Goal: Task Accomplishment & Management: Manage account settings

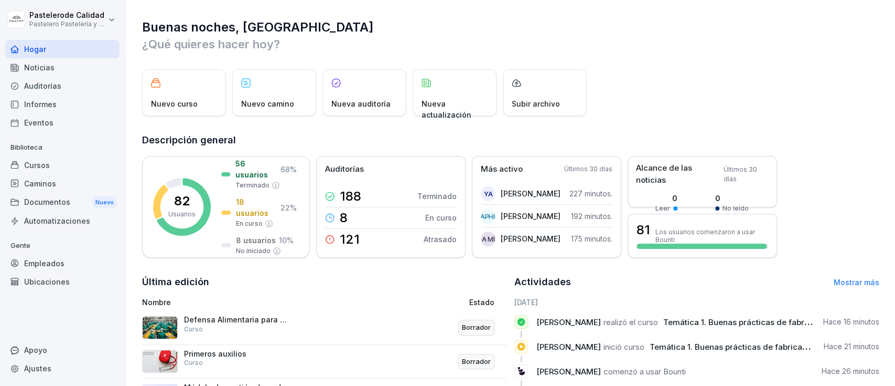
click at [52, 207] on font "Documentos" at bounding box center [47, 201] width 46 height 11
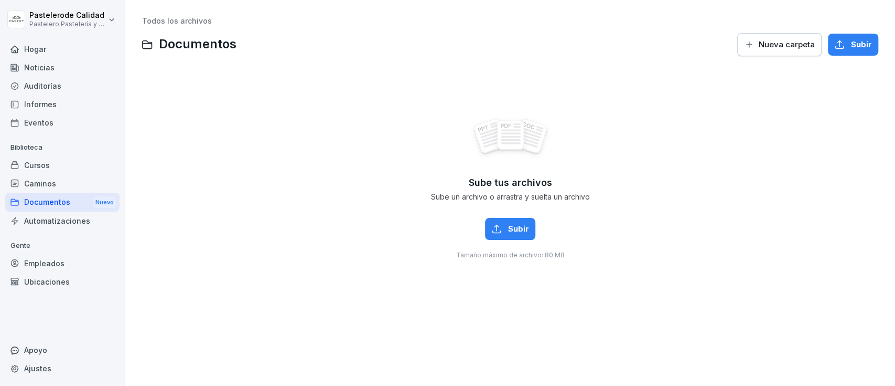
click at [35, 220] on font "Automatizaciones" at bounding box center [57, 220] width 66 height 9
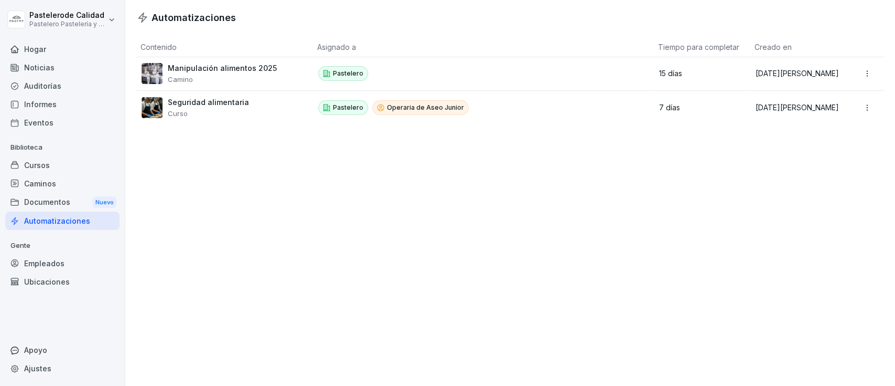
click at [50, 79] on div "Auditorías" at bounding box center [62, 86] width 114 height 18
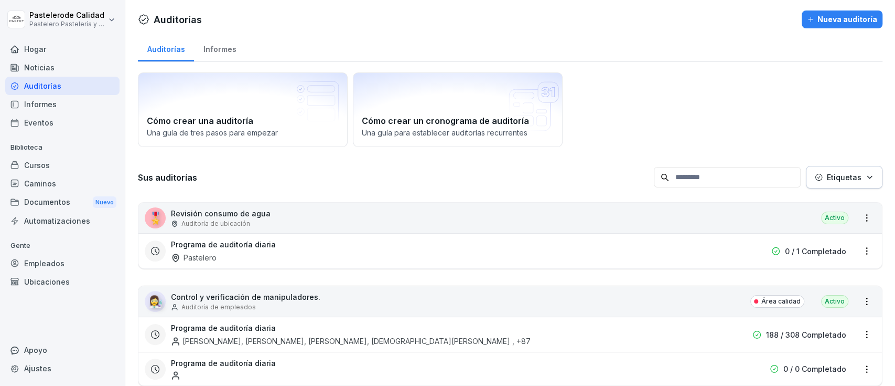
scroll to position [35, 0]
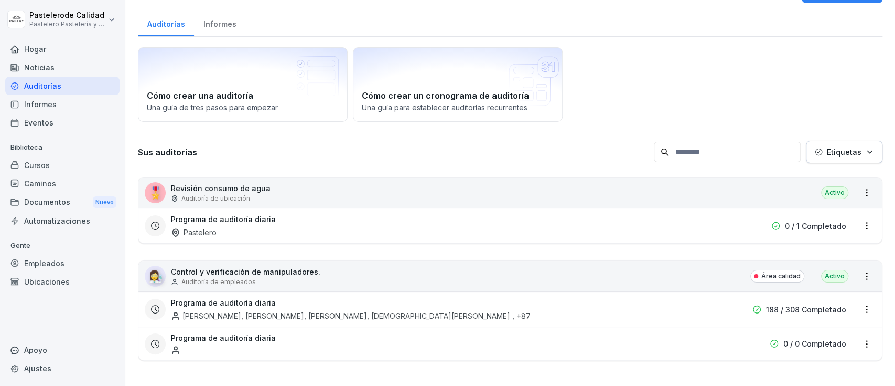
click at [357, 183] on div "🎖️ Revisión consumo de agua Auditoría de ubicación Activo" at bounding box center [510, 192] width 744 height 30
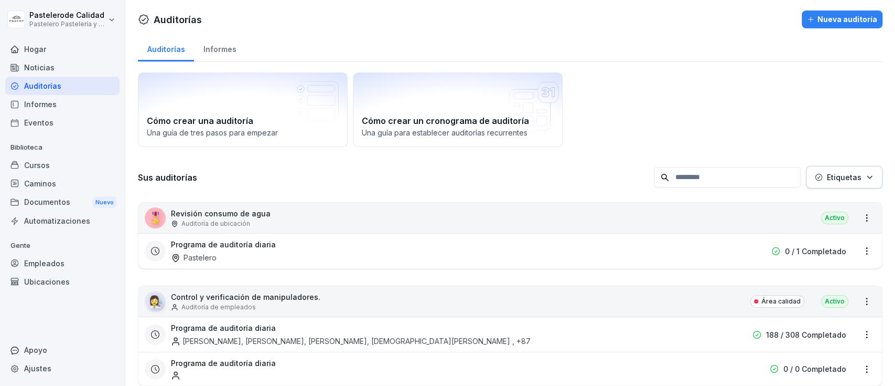
scroll to position [35, 0]
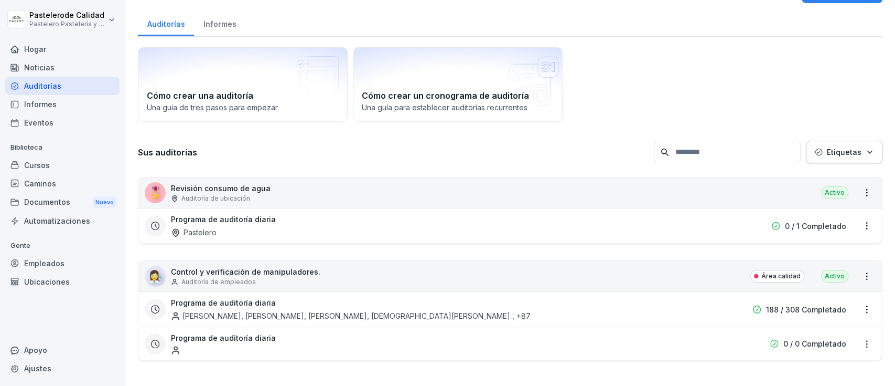
click at [523, 301] on div "Programa de auditoría diaria [PERSON_NAME], [PERSON_NAME], [PERSON_NAME], [DEMO…" at bounding box center [443, 309] width 544 height 24
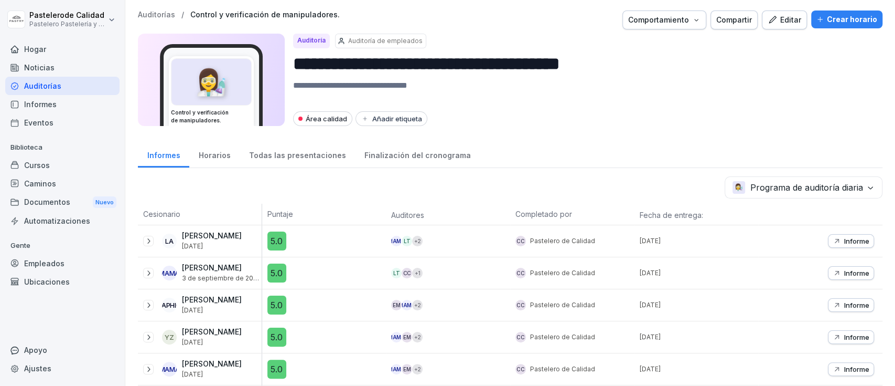
click at [680, 18] on font "Comportamiento" at bounding box center [658, 19] width 61 height 9
click at [872, 128] on html "**********" at bounding box center [447, 193] width 895 height 386
click at [707, 82] on textarea at bounding box center [583, 92] width 581 height 26
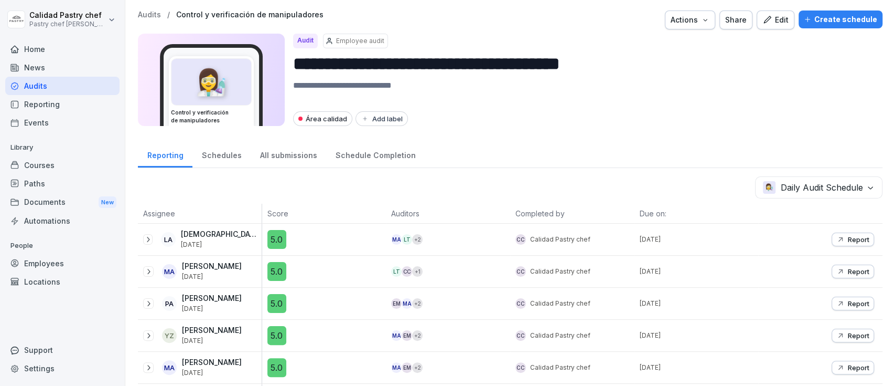
click at [725, 100] on textarea at bounding box center [583, 92] width 581 height 26
click at [288, 151] on div "All submissions" at bounding box center [289, 154] width 76 height 27
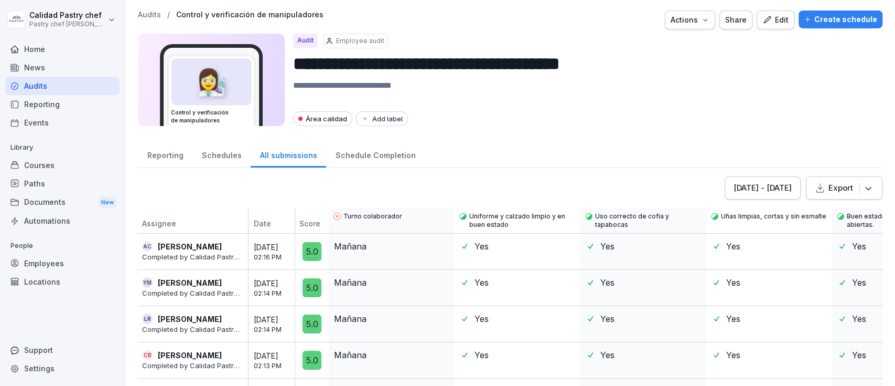
click at [767, 184] on div "Sep 15 - Sep 22, 2025" at bounding box center [763, 188] width 58 height 12
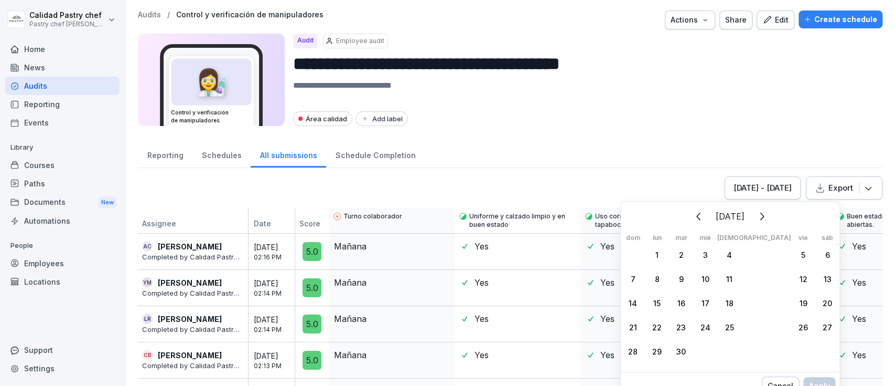
click at [693, 218] on icon "Anterior" at bounding box center [699, 216] width 13 height 13
click at [688, 218] on button "Anterior" at bounding box center [699, 216] width 23 height 23
click at [684, 256] on div "1" at bounding box center [681, 254] width 24 height 24
click at [755, 213] on icon "Siguiente" at bounding box center [761, 216] width 13 height 13
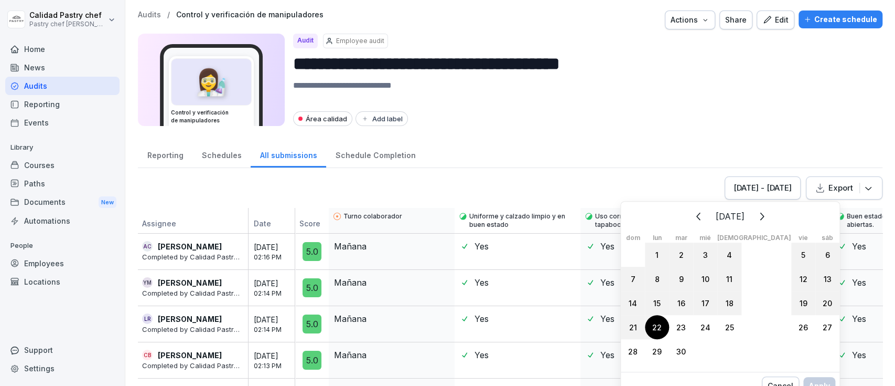
click at [663, 327] on div "22" at bounding box center [657, 327] width 24 height 24
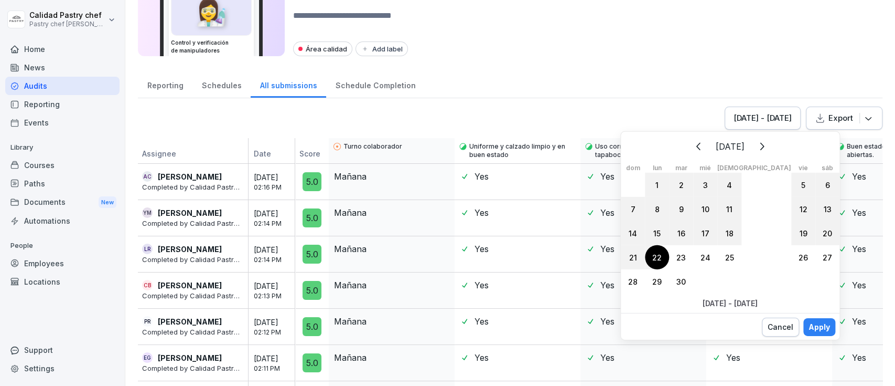
click at [804, 320] on button "Apply" at bounding box center [820, 327] width 32 height 18
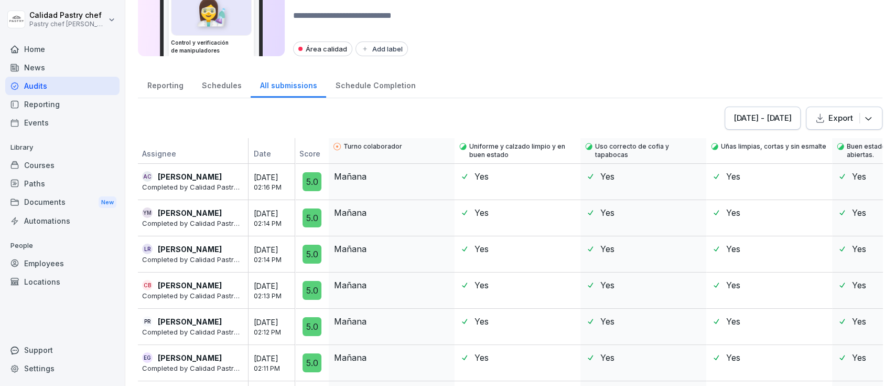
click at [863, 115] on icon "button" at bounding box center [868, 118] width 10 height 10
click at [815, 146] on div "Export as Excel file" at bounding box center [821, 145] width 104 height 21
click at [681, 103] on div "**********" at bounding box center [510, 123] width 770 height 386
